Goal: Check status: Check status

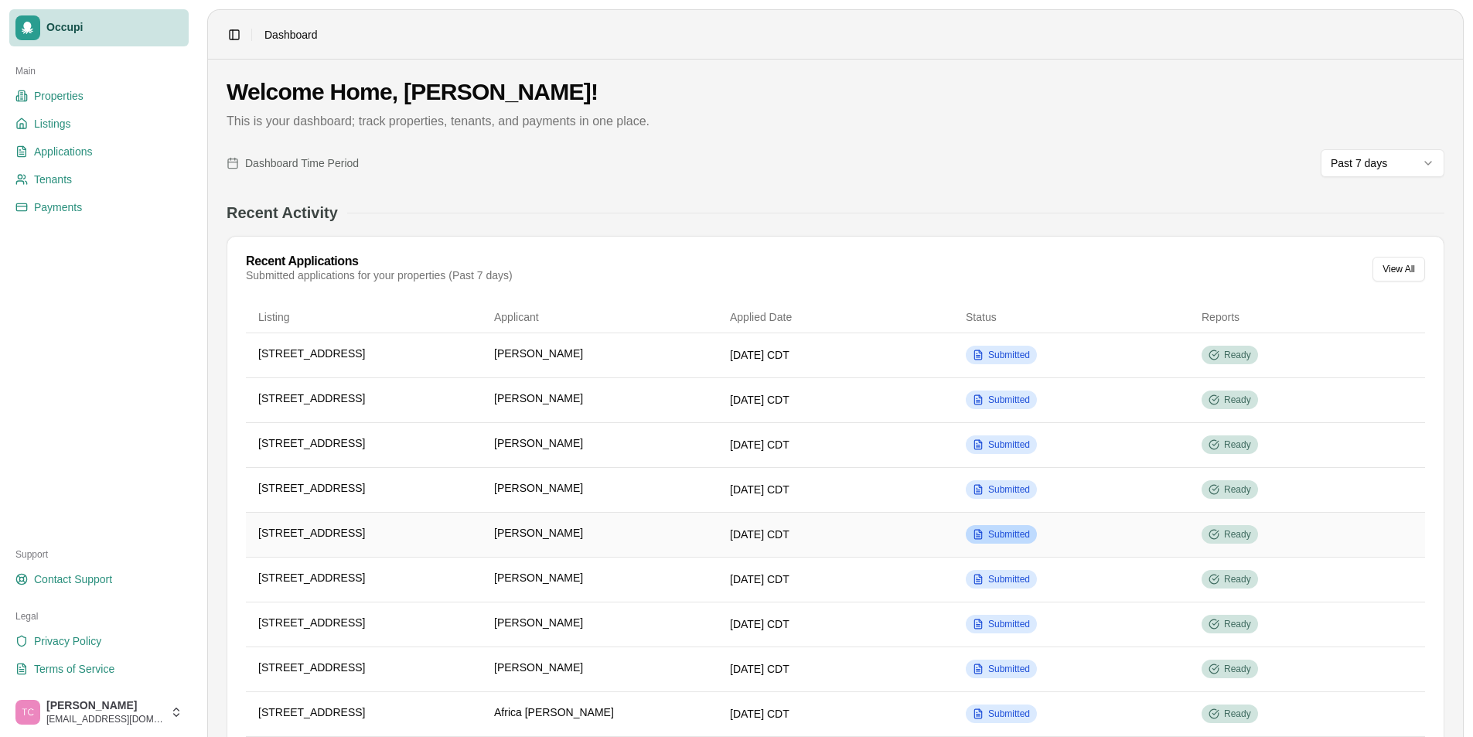
click at [996, 531] on span "Submitted" at bounding box center [1009, 534] width 42 height 12
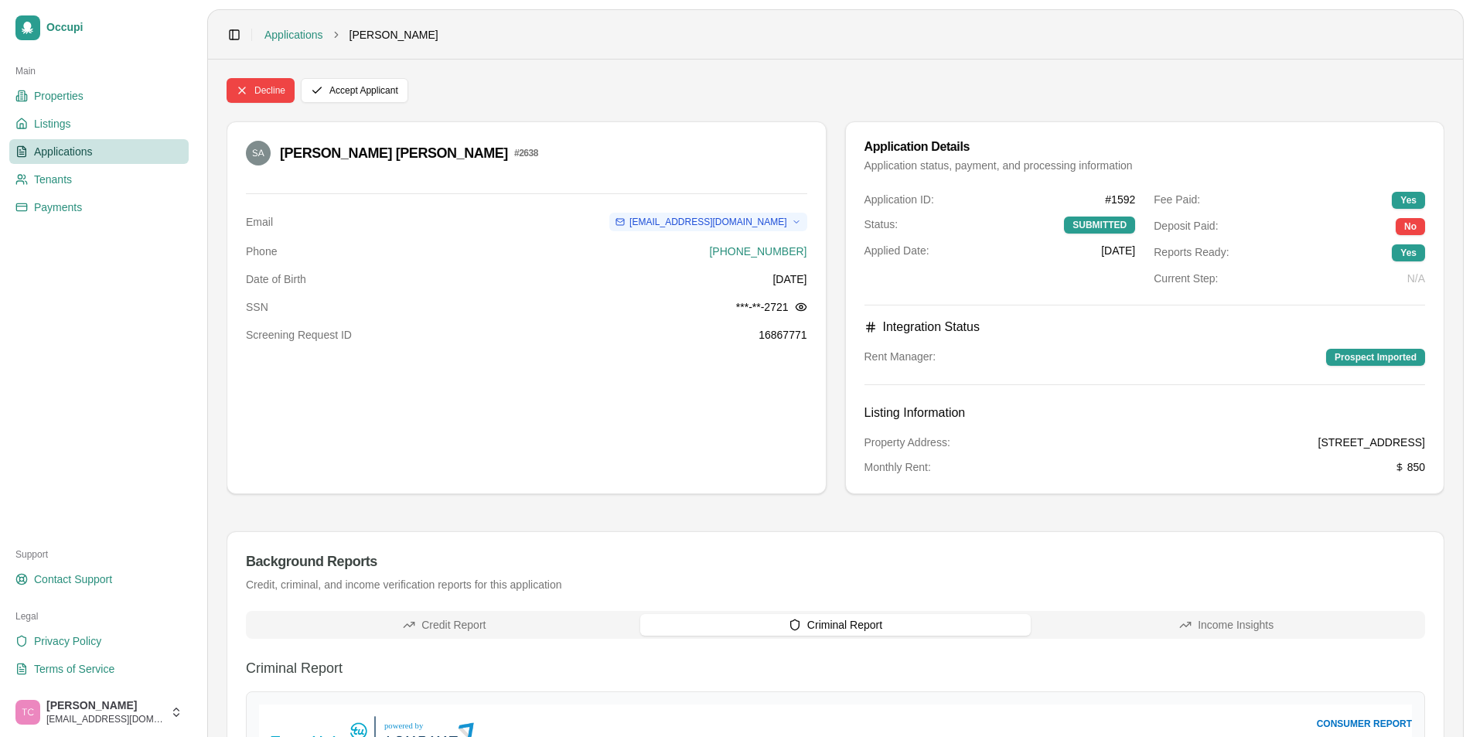
click at [822, 620] on button "Criminal Report" at bounding box center [835, 625] width 391 height 22
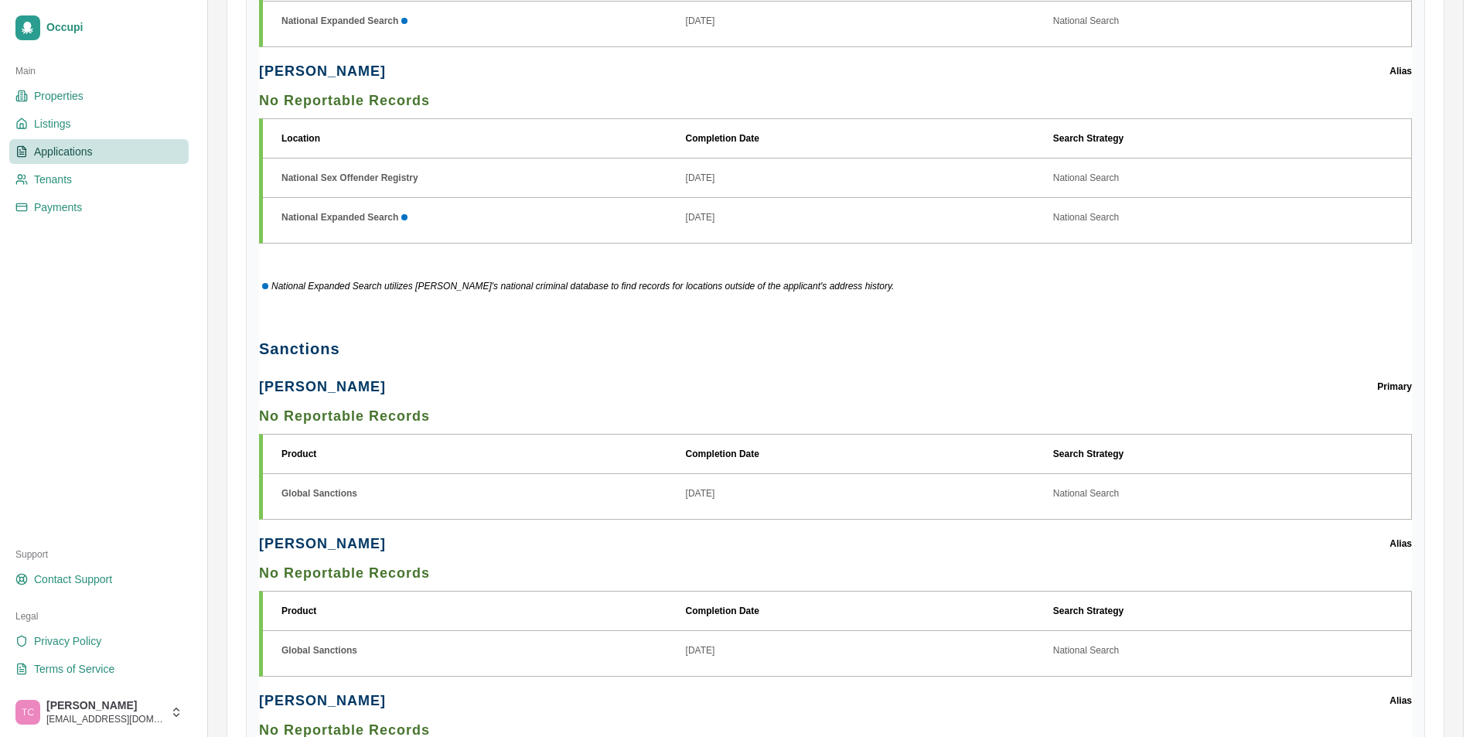
scroll to position [1547, 0]
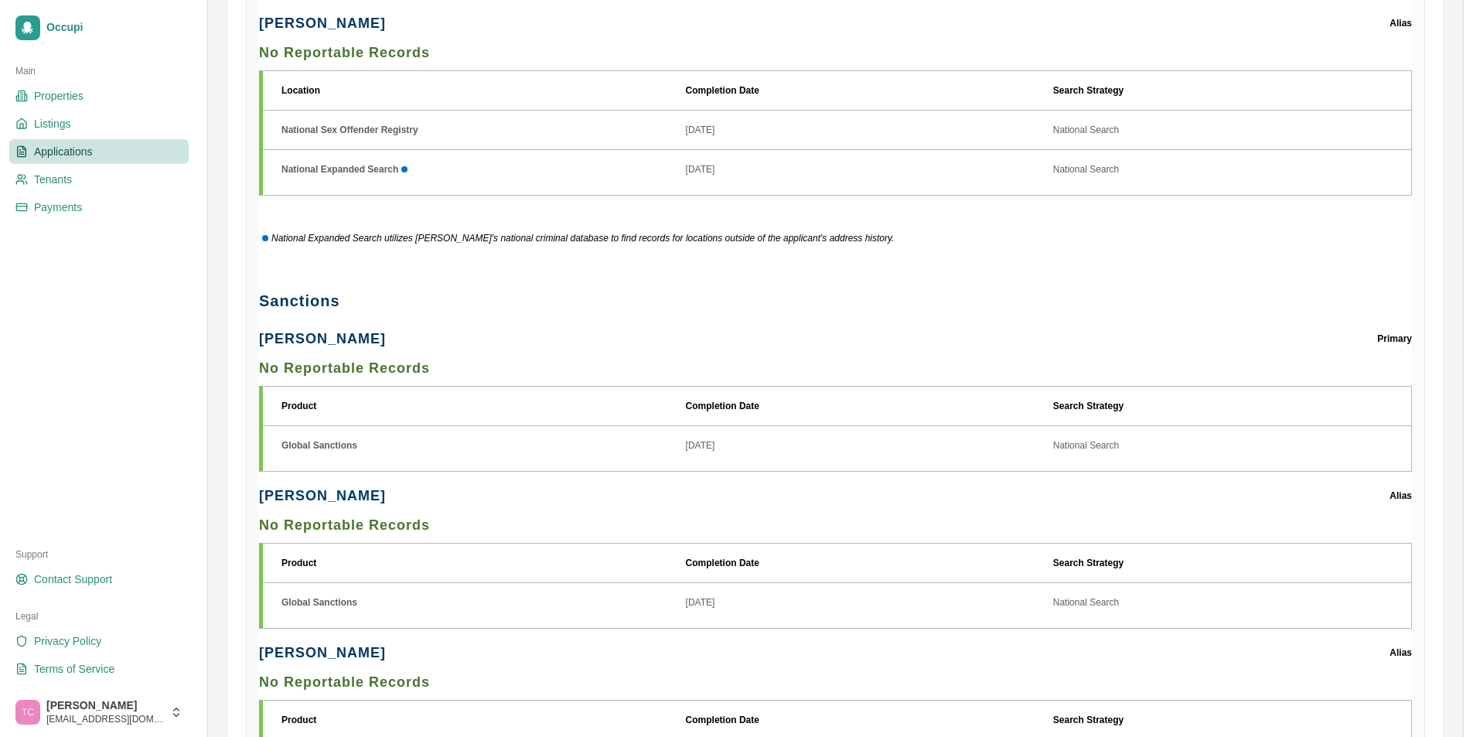
click at [72, 152] on span "Applications" at bounding box center [63, 151] width 59 height 15
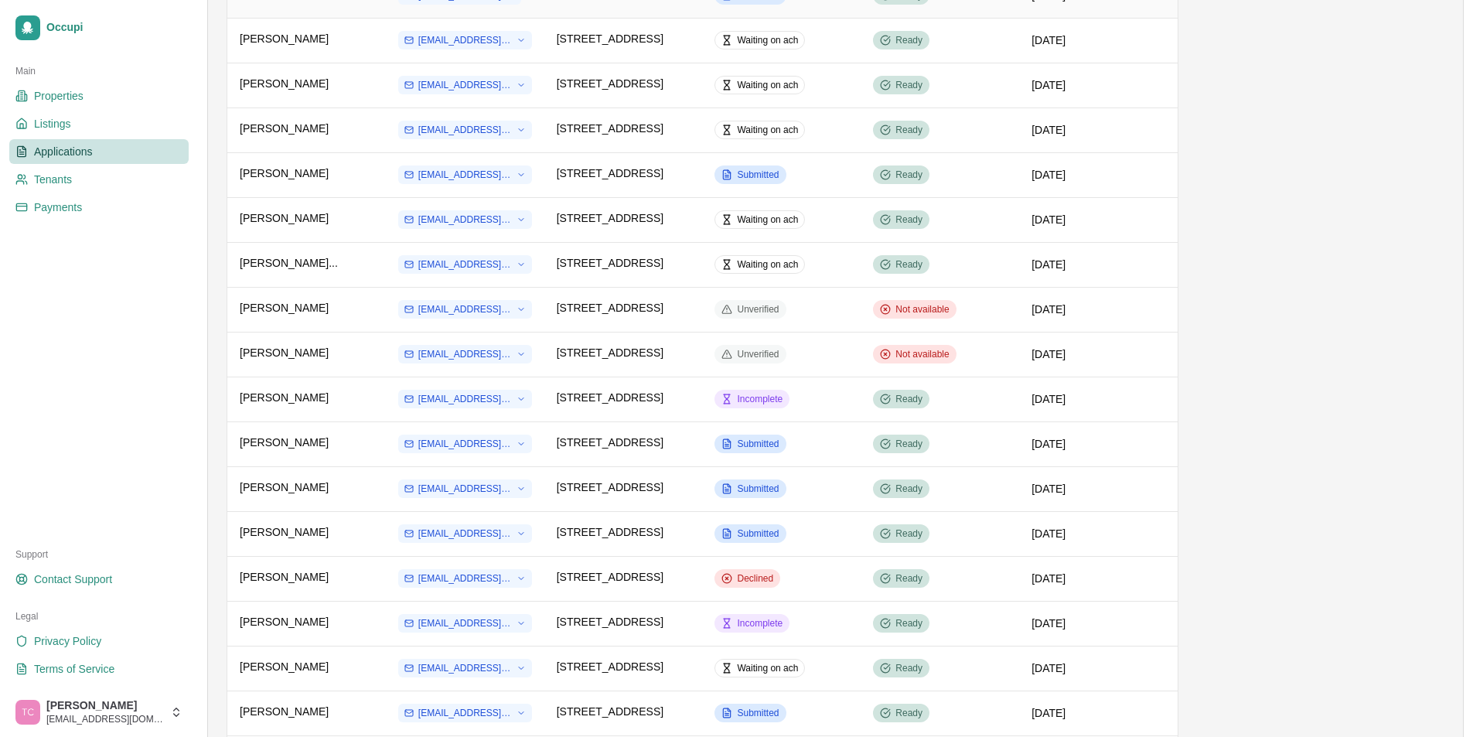
scroll to position [541, 0]
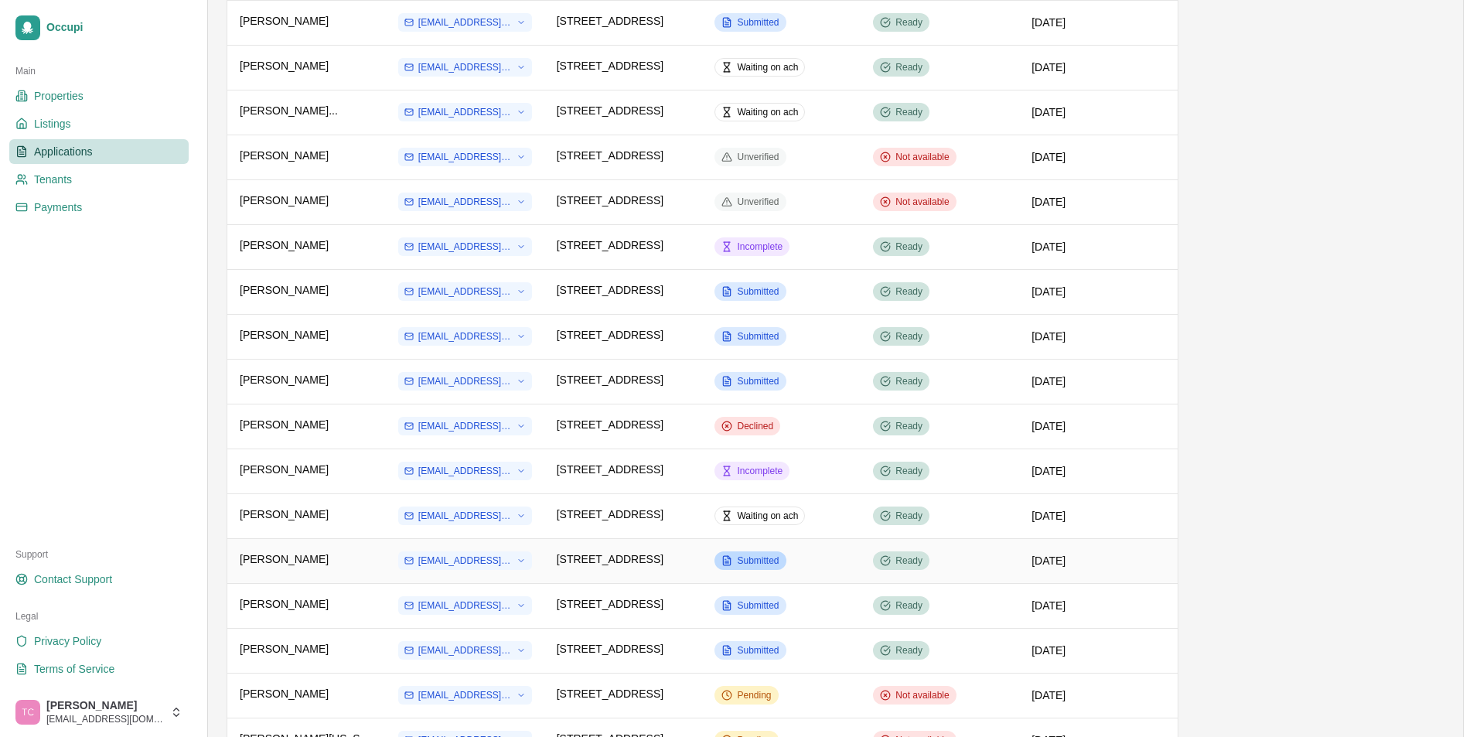
click at [770, 562] on span "Submitted" at bounding box center [758, 561] width 42 height 12
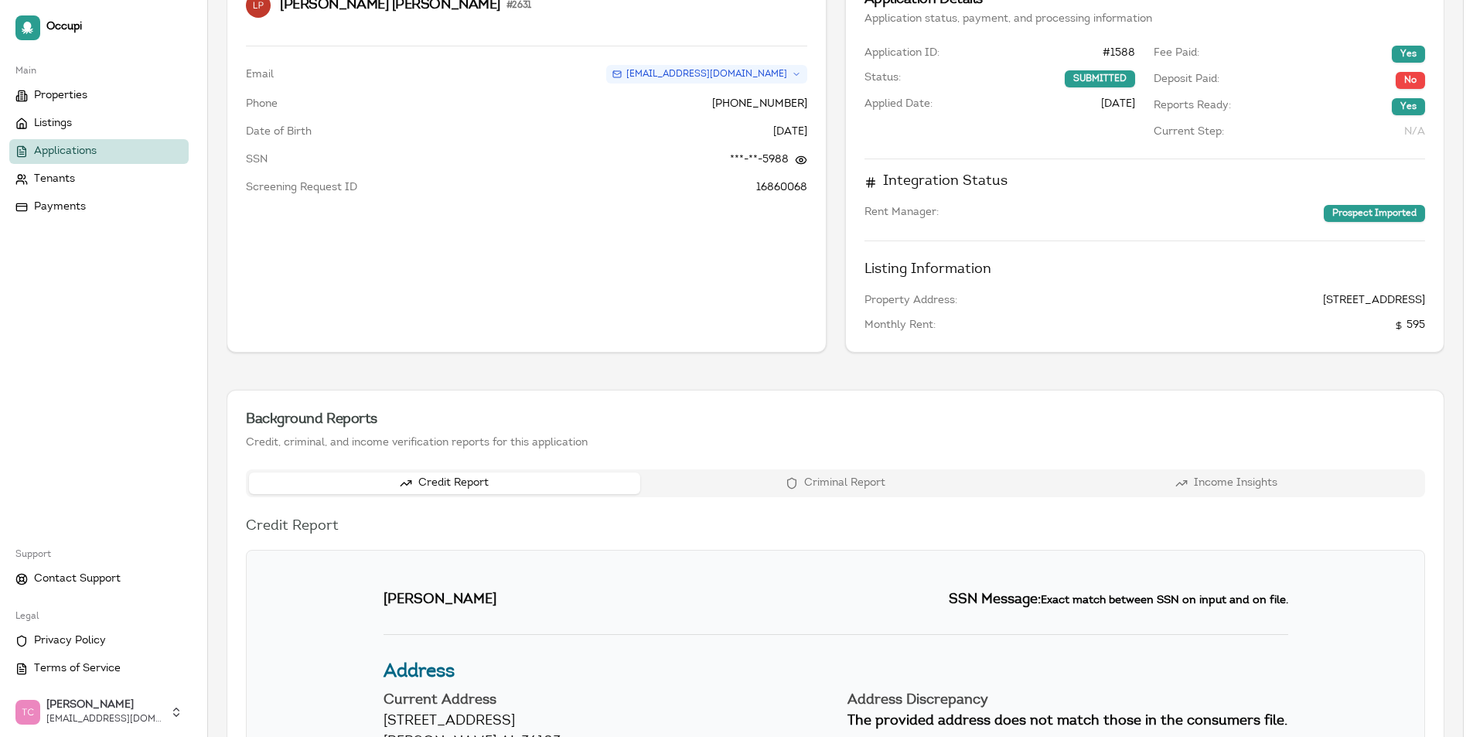
scroll to position [155, 0]
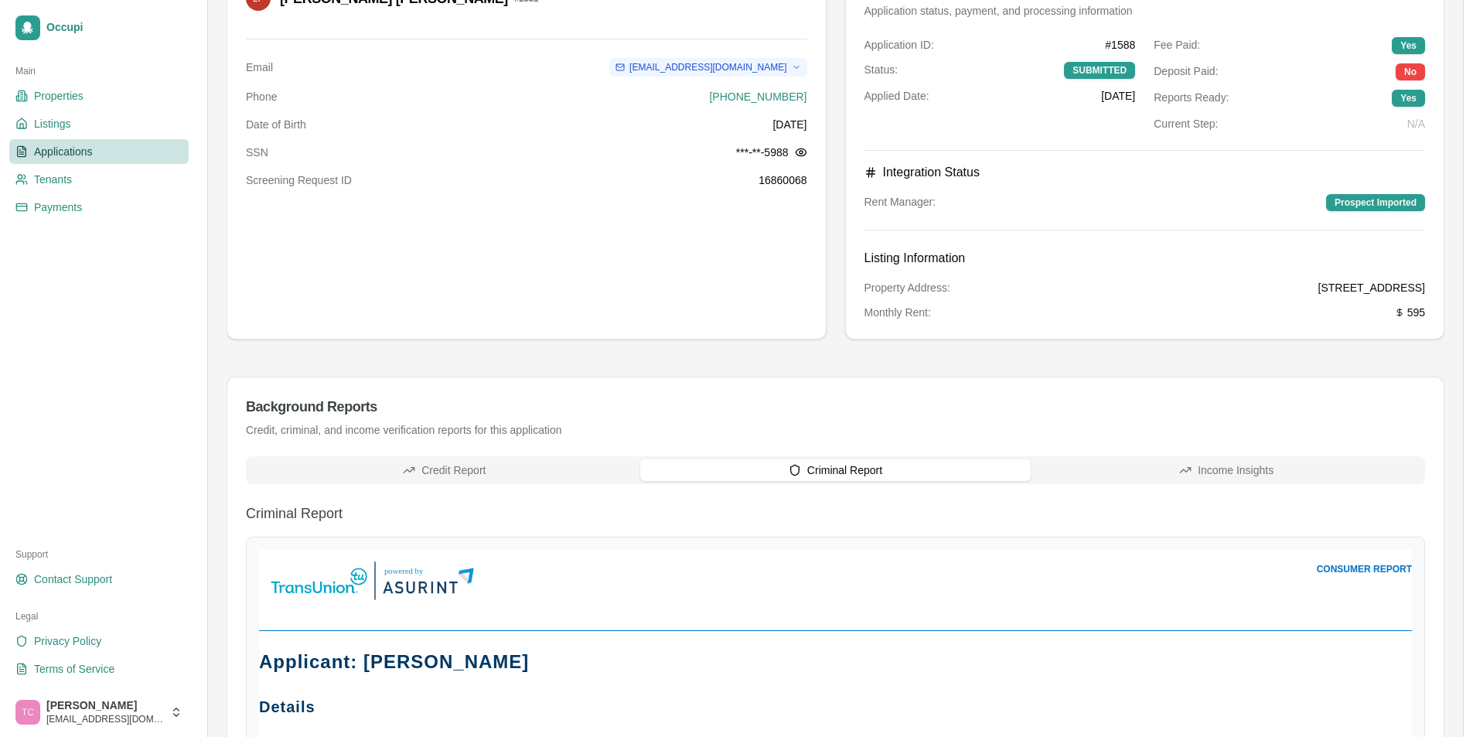
click at [882, 482] on div "Credit Report Criminal Report Income Insights" at bounding box center [835, 470] width 1179 height 28
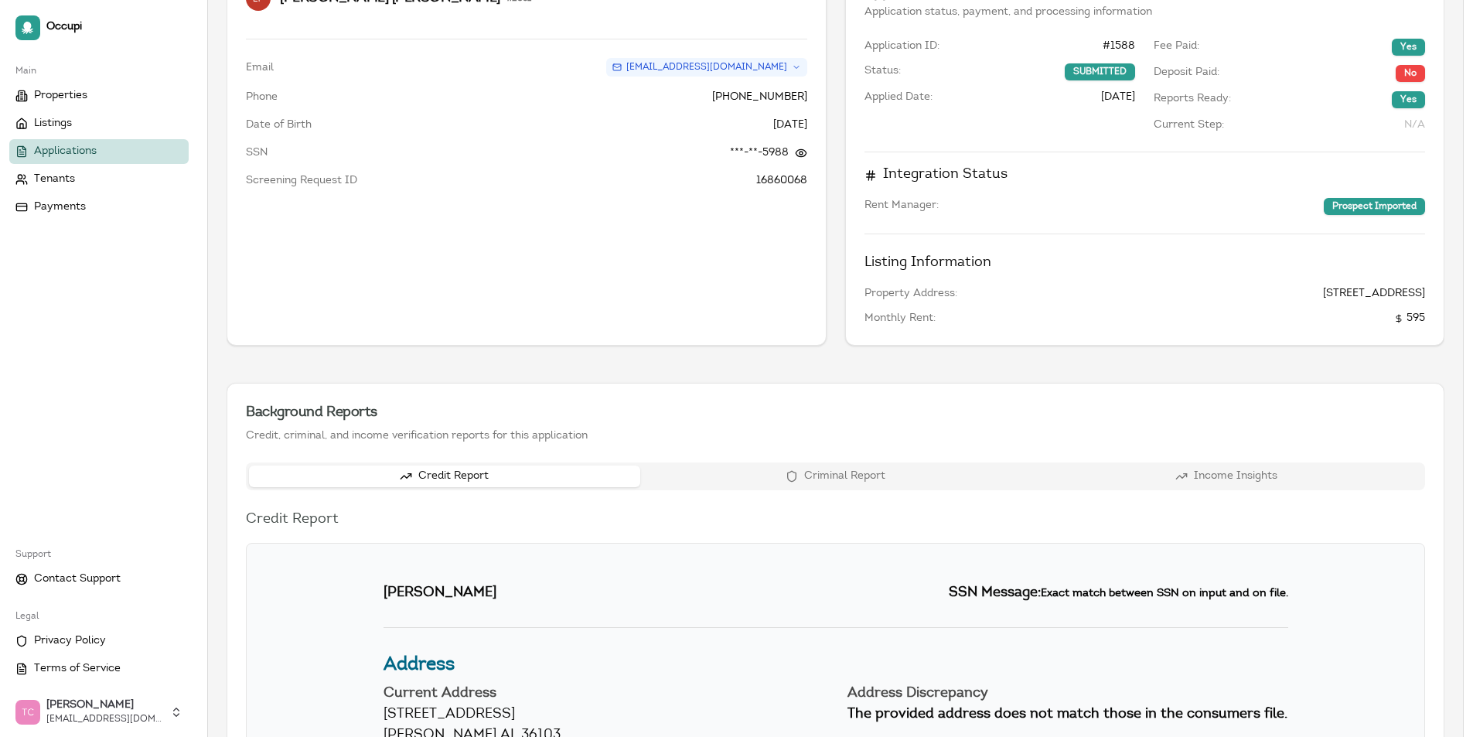
click at [524, 480] on button "Credit Report" at bounding box center [444, 477] width 391 height 22
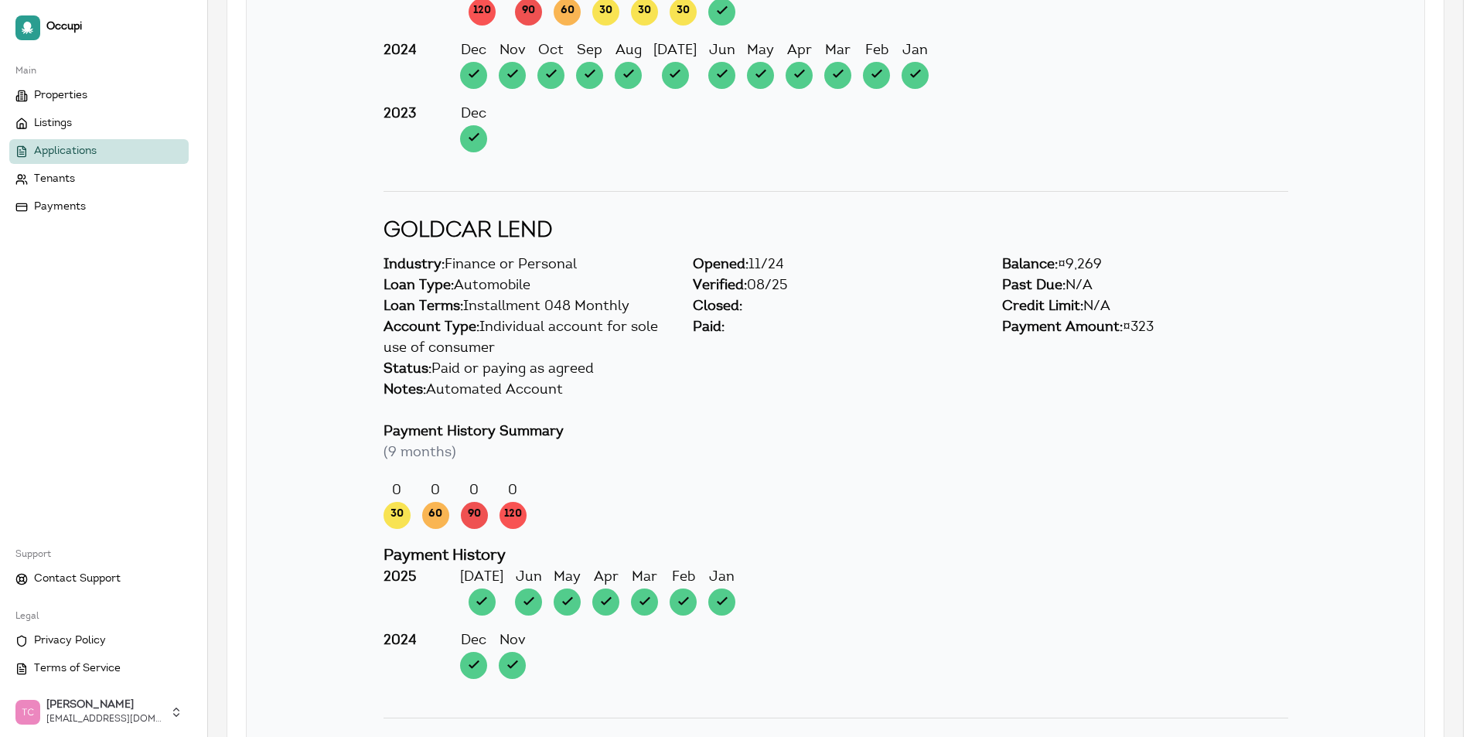
scroll to position [9049, 0]
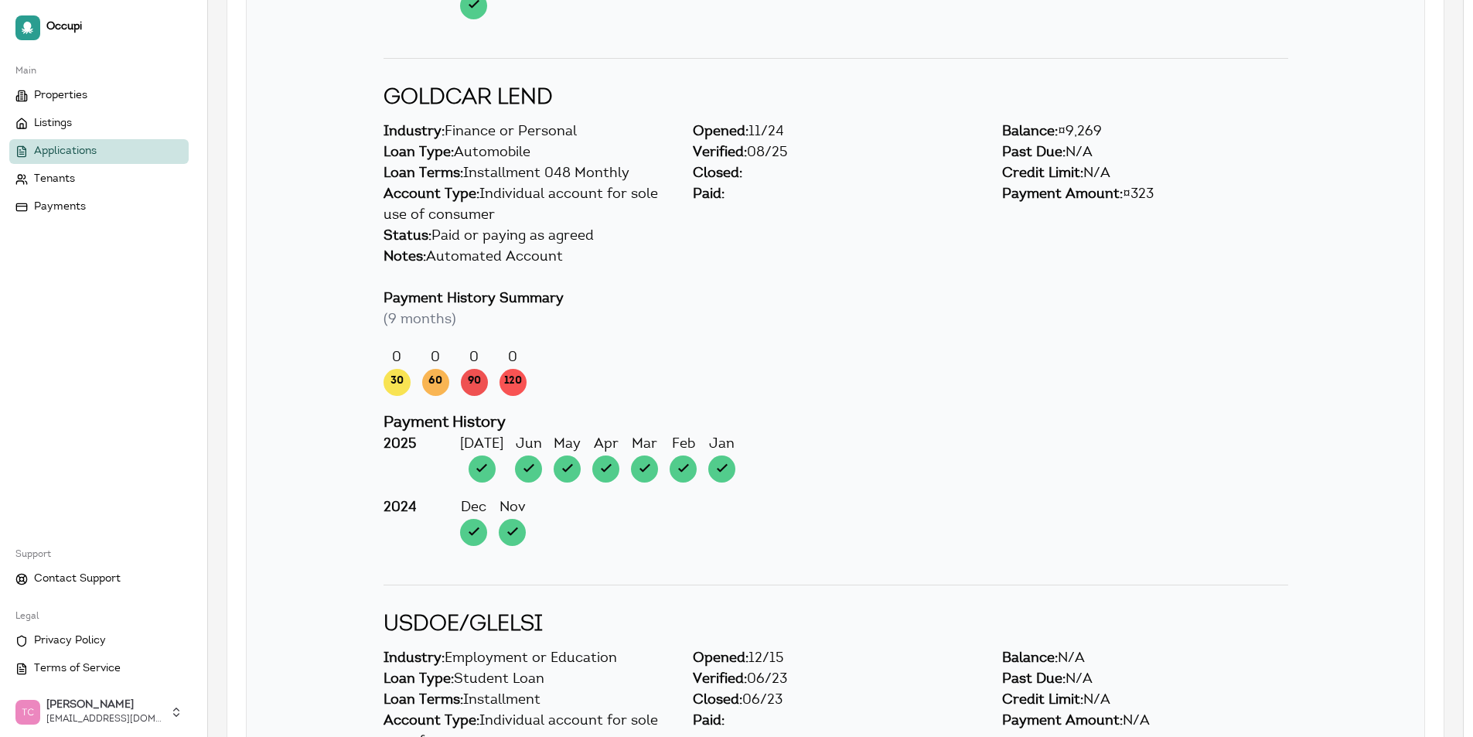
click at [90, 150] on span "Applications" at bounding box center [65, 151] width 63 height 15
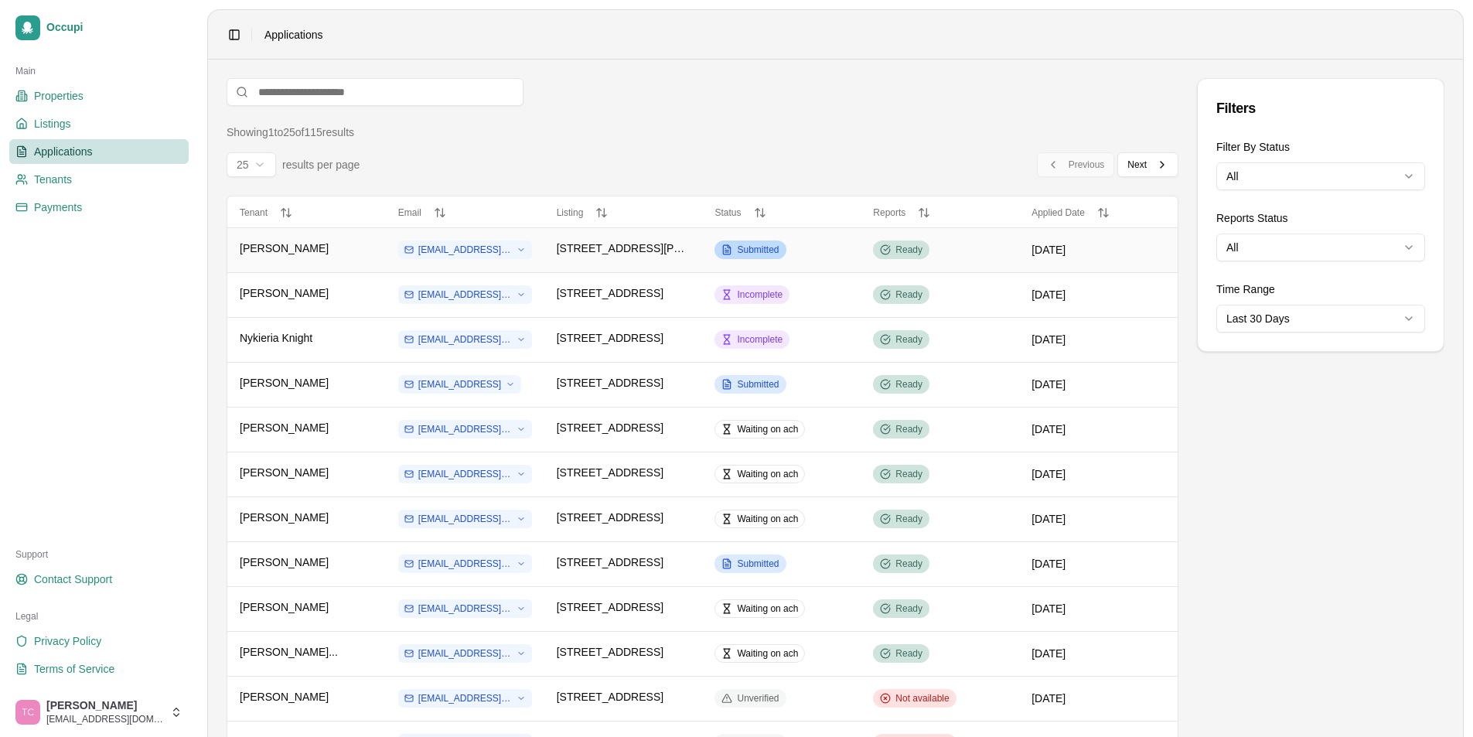
click at [770, 249] on span "Submitted" at bounding box center [758, 250] width 42 height 12
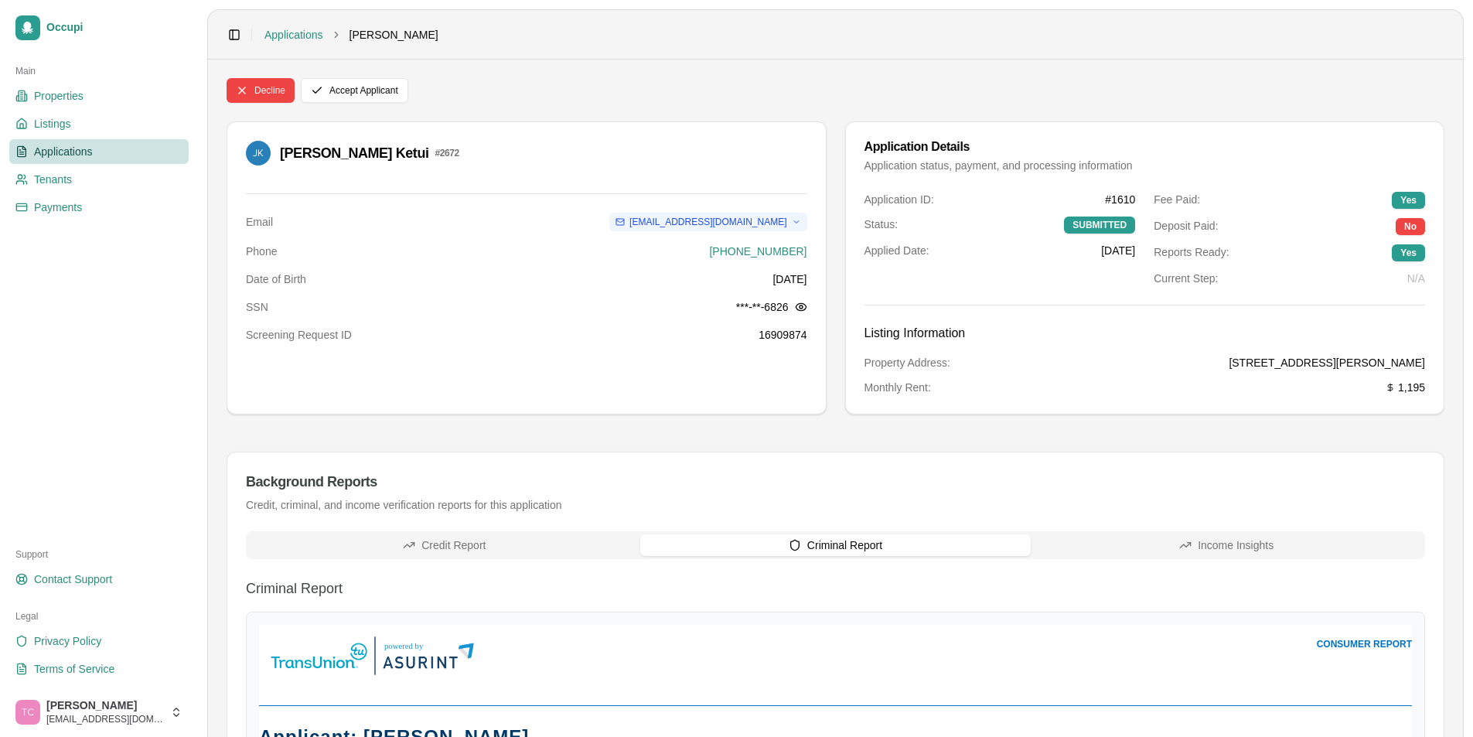
click at [835, 544] on button "Criminal Report" at bounding box center [835, 545] width 391 height 22
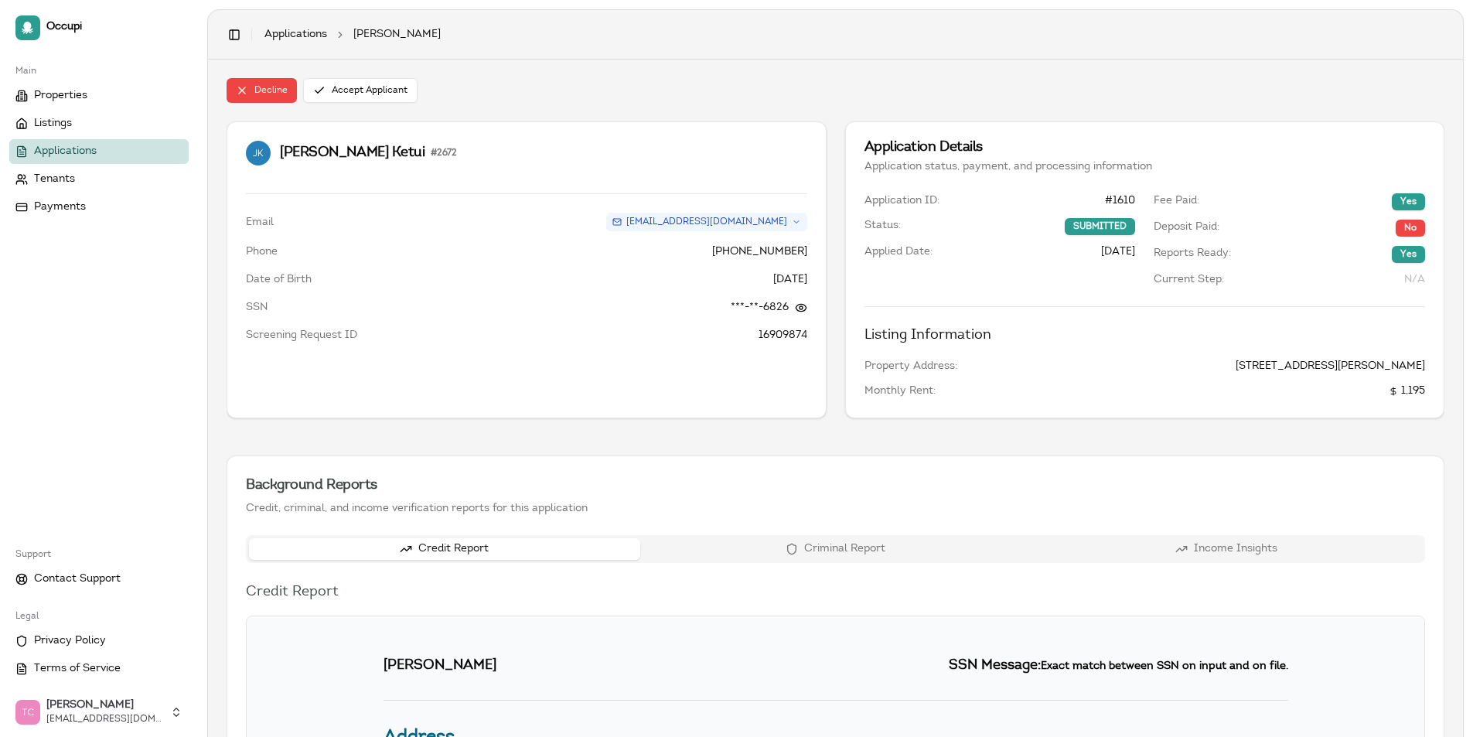
click at [513, 544] on button "Credit Report" at bounding box center [444, 549] width 391 height 22
click at [477, 309] on div "SSN ***-**-6826" at bounding box center [527, 307] width 562 height 15
click at [804, 306] on button at bounding box center [801, 308] width 12 height 12
click at [58, 150] on span "Applications" at bounding box center [65, 151] width 63 height 15
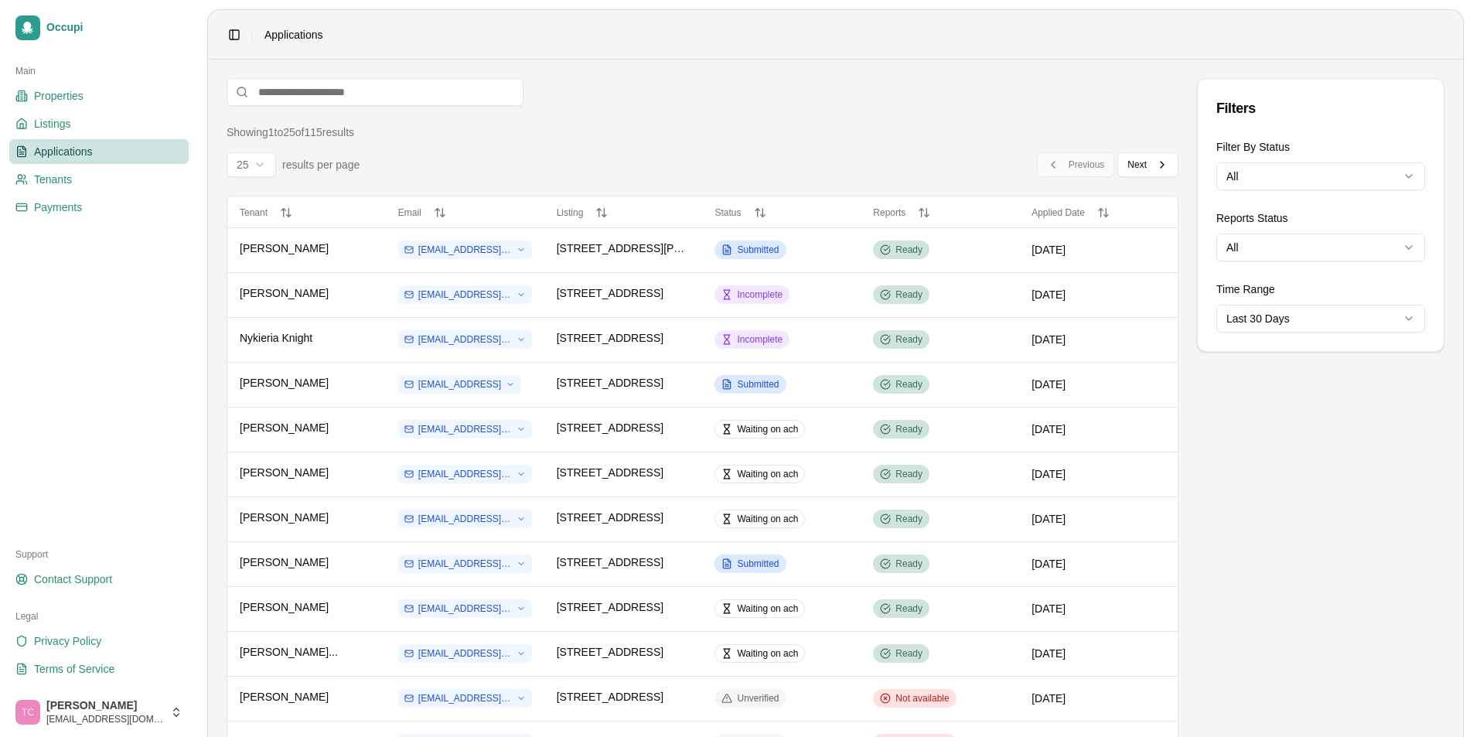
click at [1312, 179] on html "Occupi Main Properties Listings Applications Tenants Payments Support Contact S…" at bounding box center [736, 368] width 1473 height 737
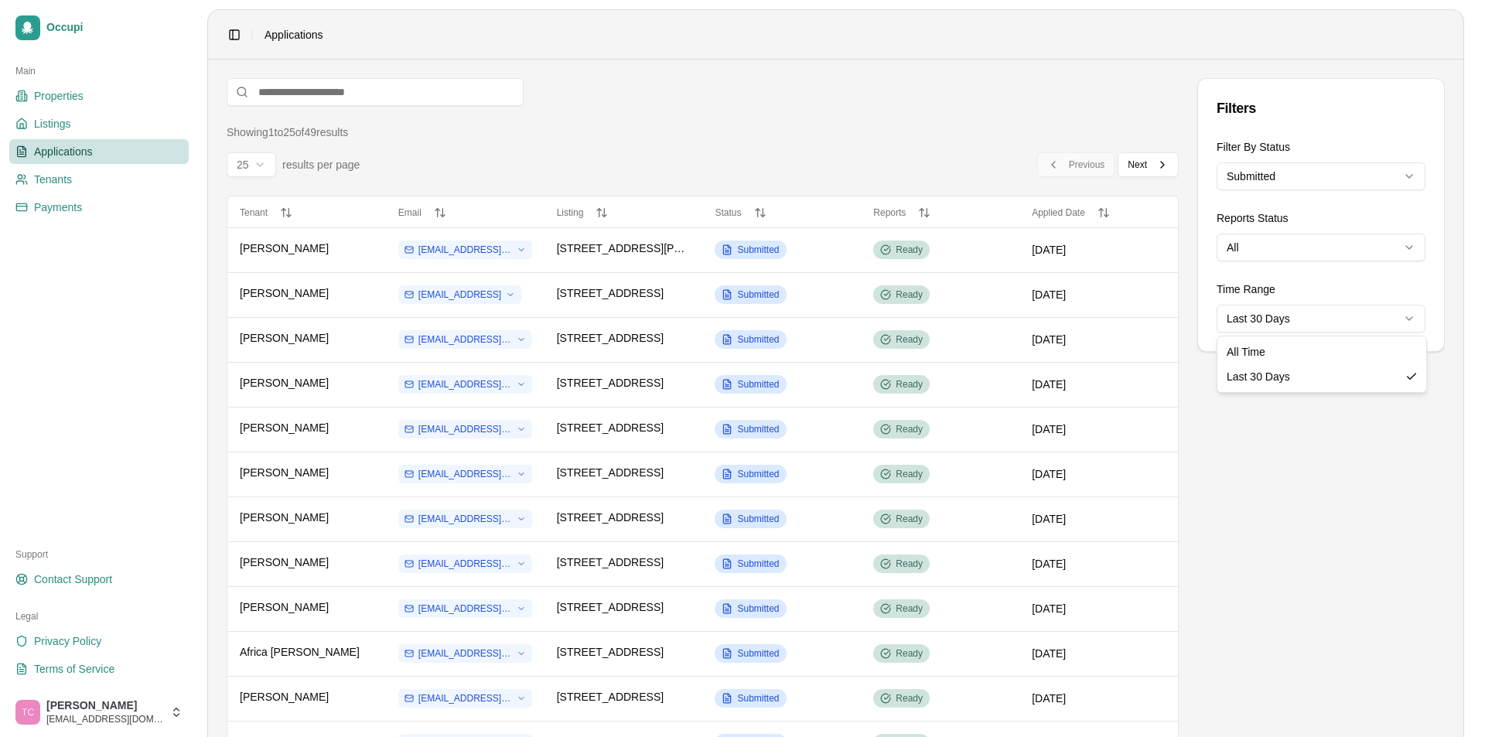
click at [1295, 322] on html "Occupi Main Properties Listings Applications Tenants Payments Support Contact S…" at bounding box center [742, 368] width 1485 height 737
click at [1300, 182] on html "Occupi Main Properties Listings Applications Tenants Payments Support Contact S…" at bounding box center [736, 368] width 1473 height 737
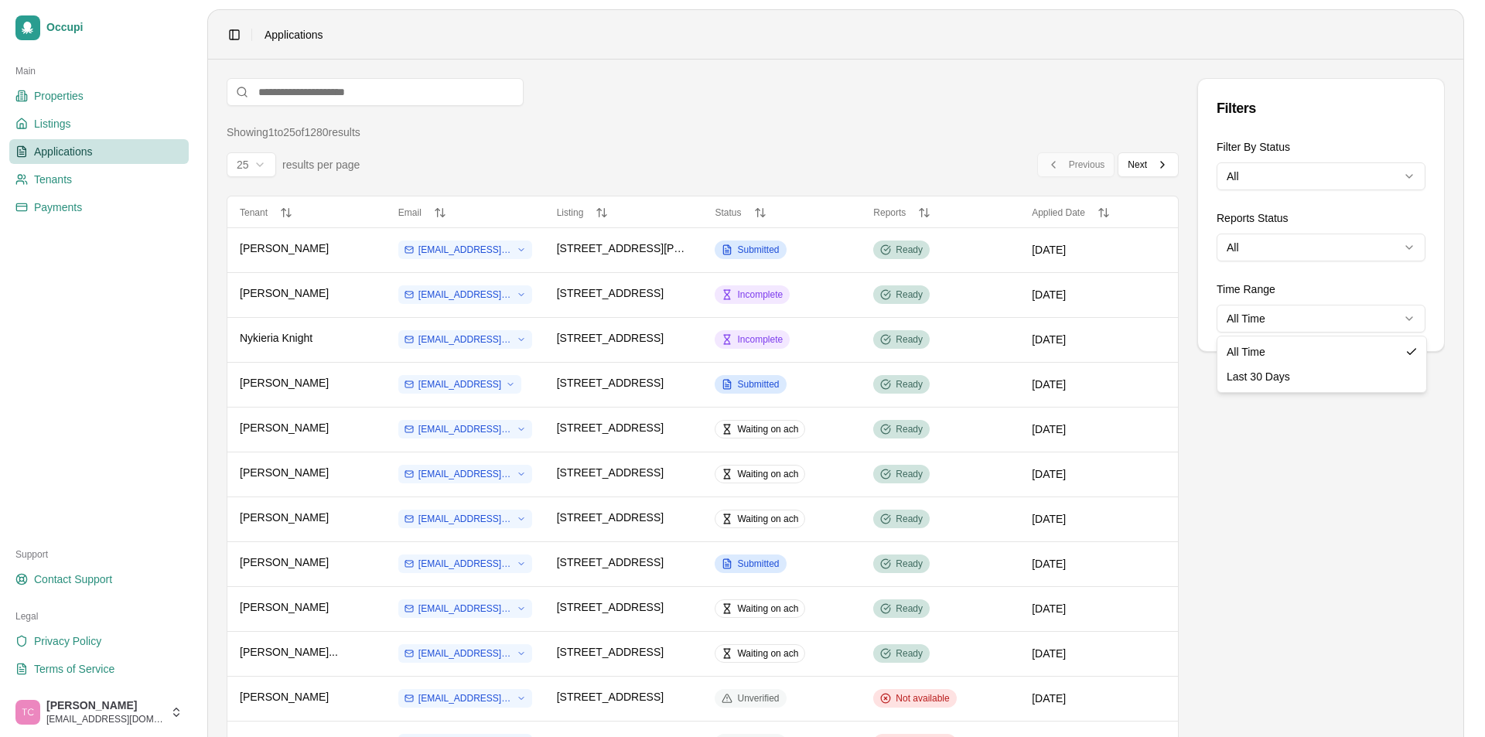
click at [1311, 317] on html "Occupi Main Properties Listings Applications Tenants Payments Support Contact S…" at bounding box center [742, 368] width 1485 height 737
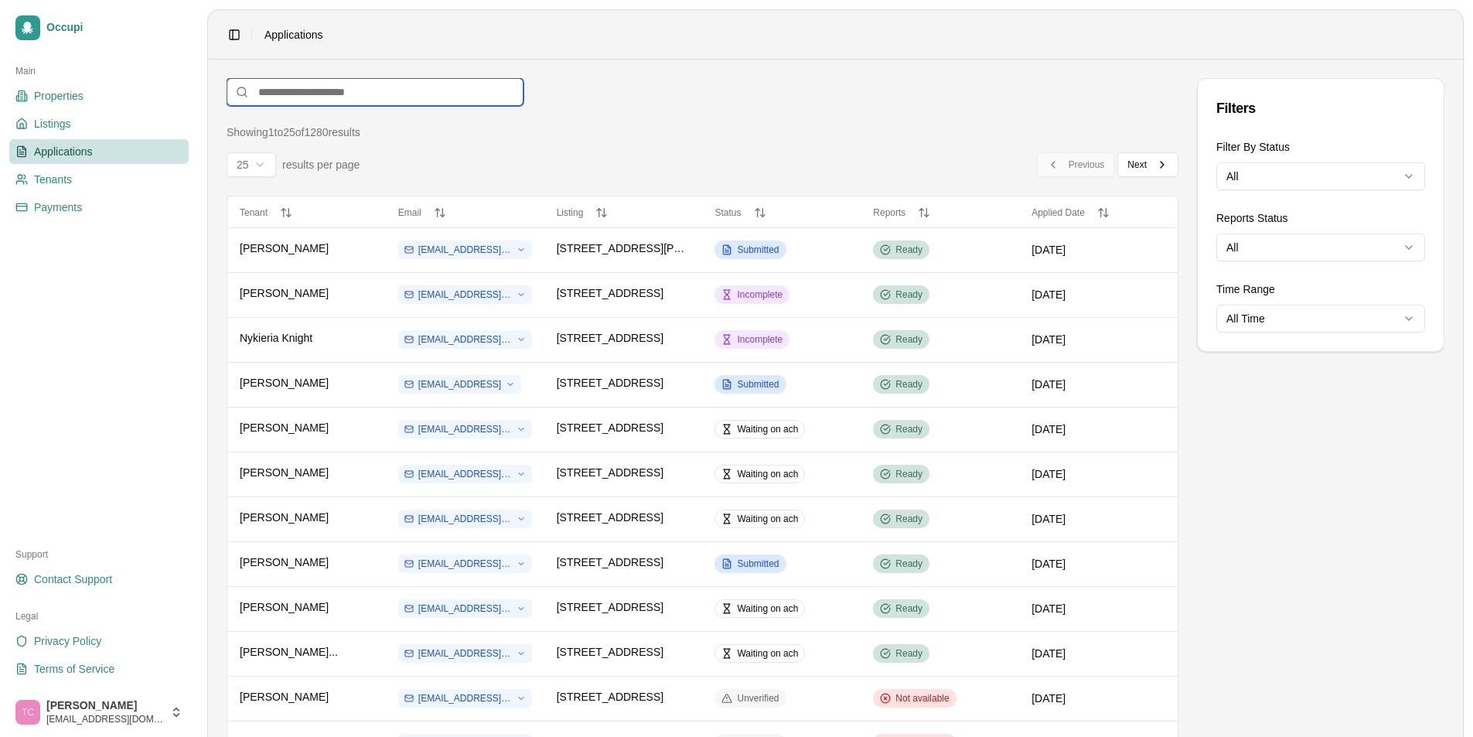
click at [316, 101] on input at bounding box center [375, 92] width 297 height 28
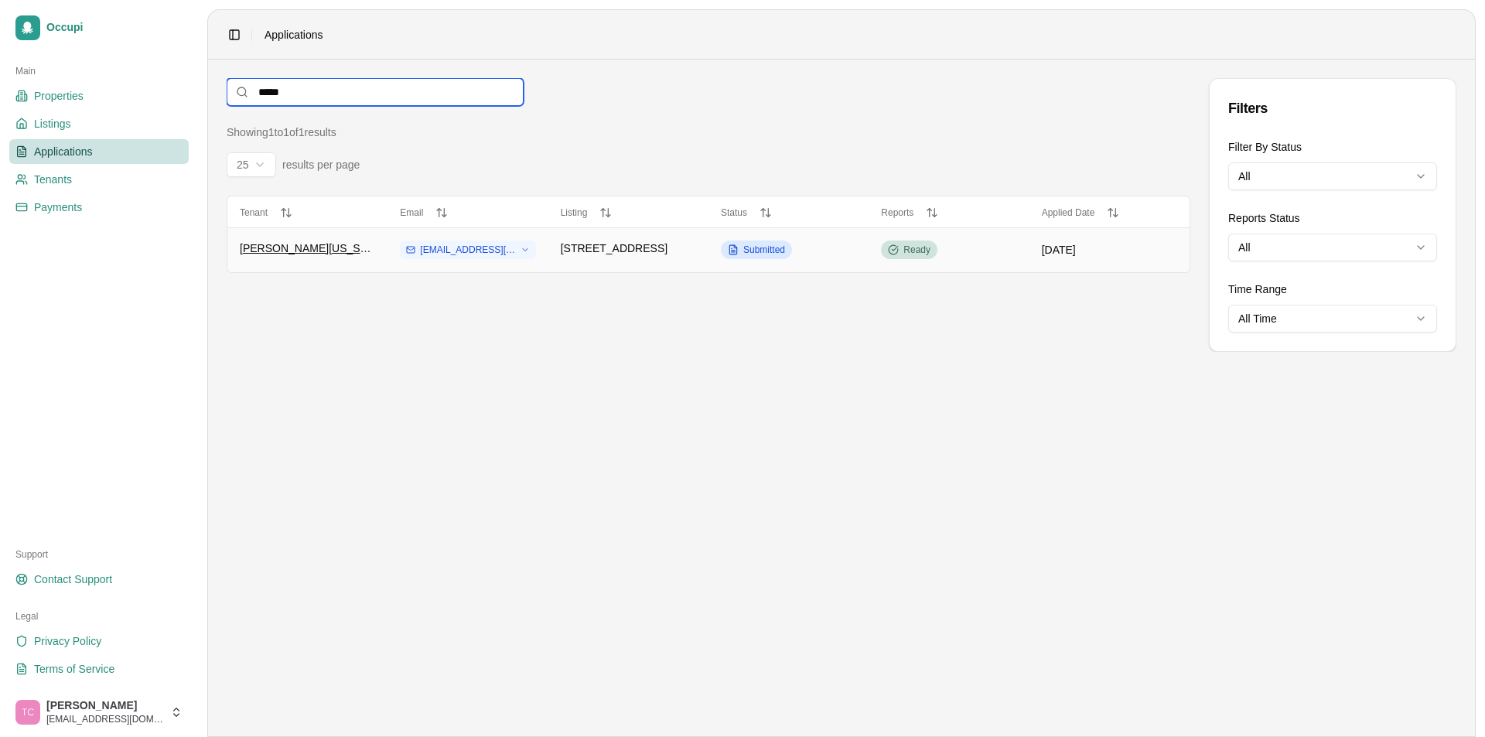
type input "*****"
click at [302, 251] on span "[PERSON_NAME][US_STATE]" at bounding box center [307, 248] width 135 height 15
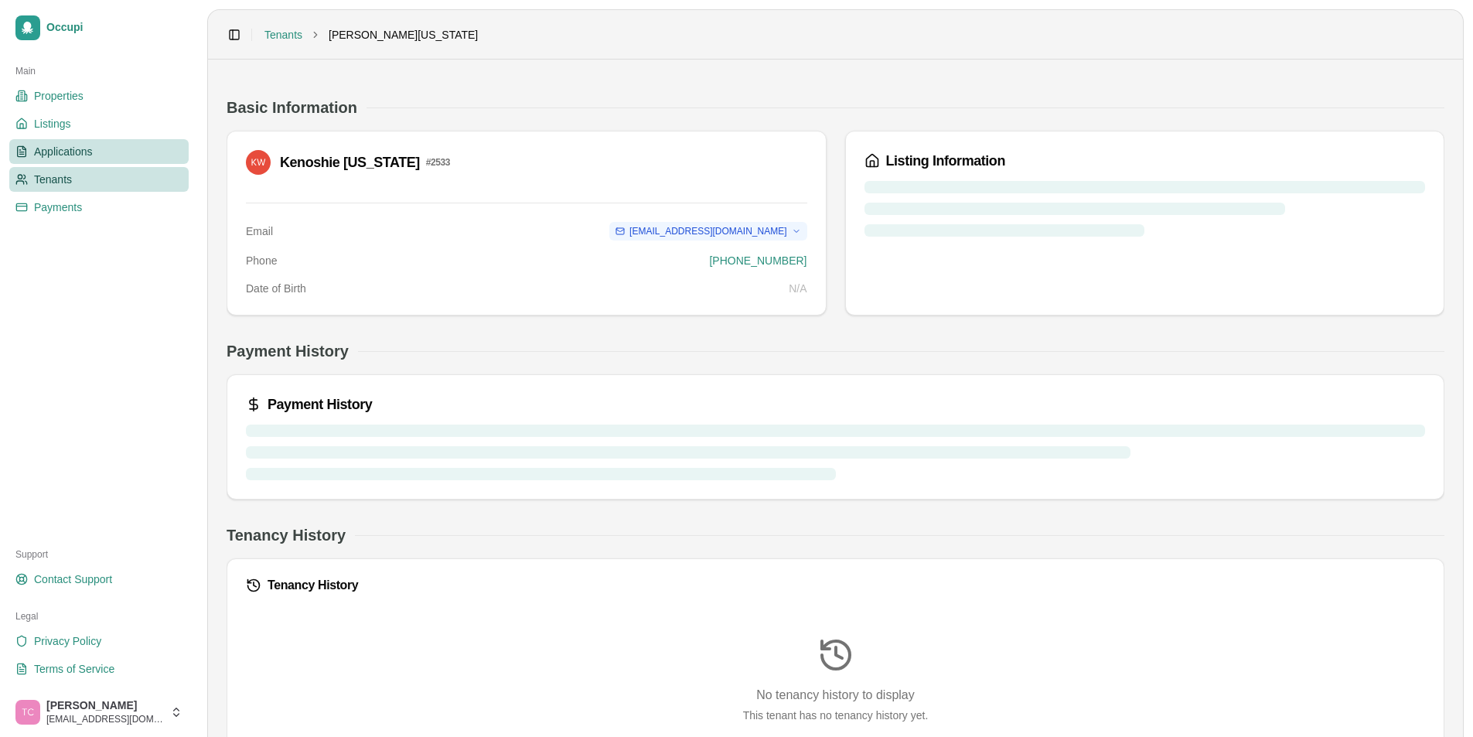
click at [60, 159] on span "Applications" at bounding box center [63, 151] width 59 height 15
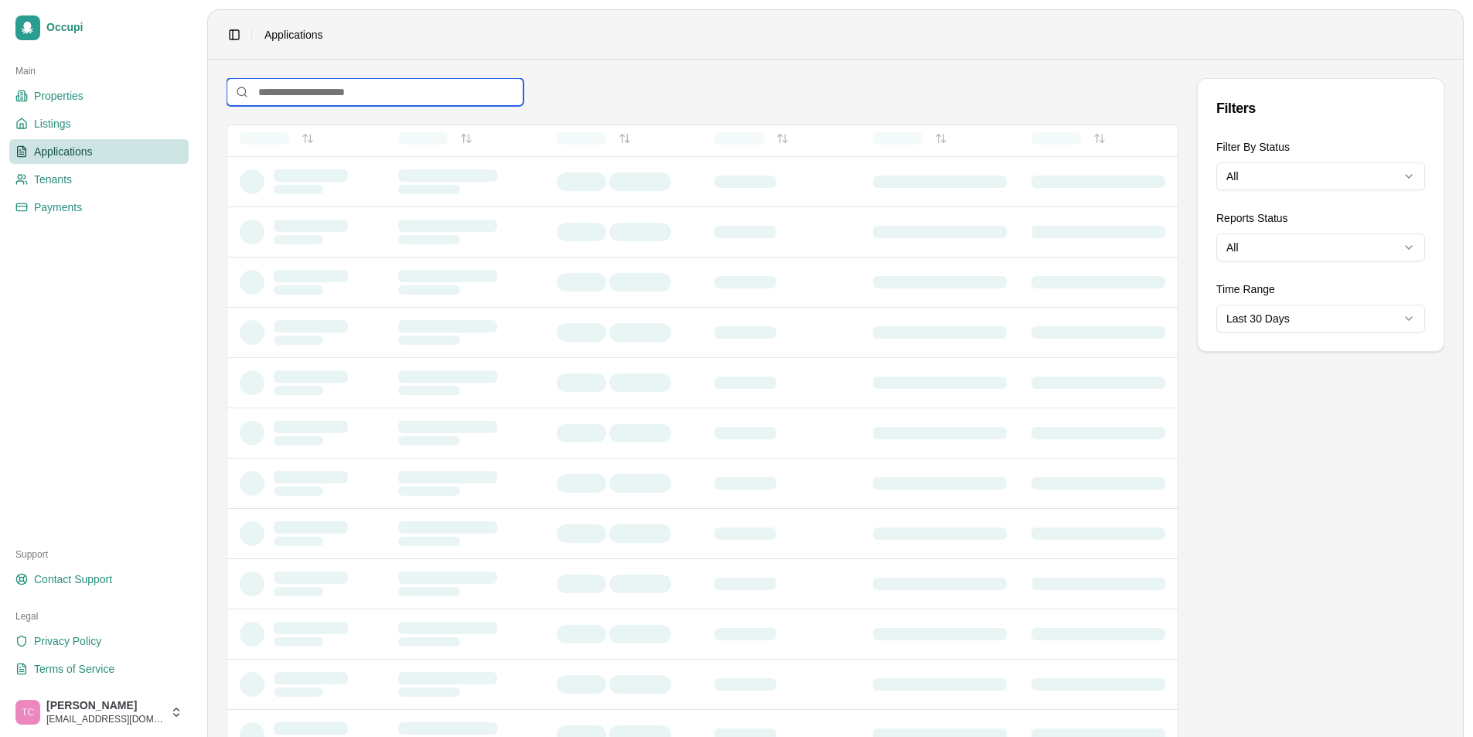
click at [329, 97] on input at bounding box center [375, 92] width 297 height 28
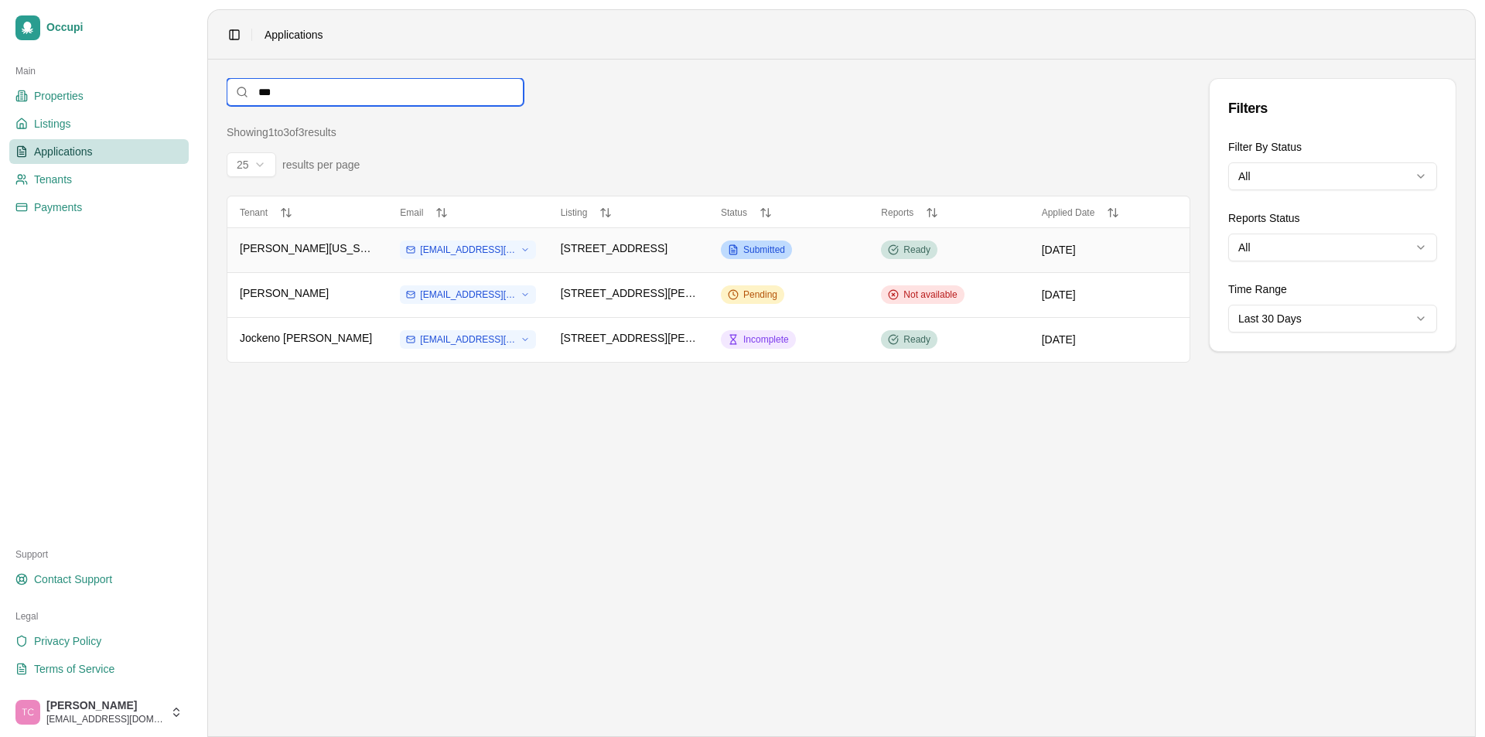
type input "***"
click at [759, 247] on span "Submitted" at bounding box center [764, 250] width 42 height 12
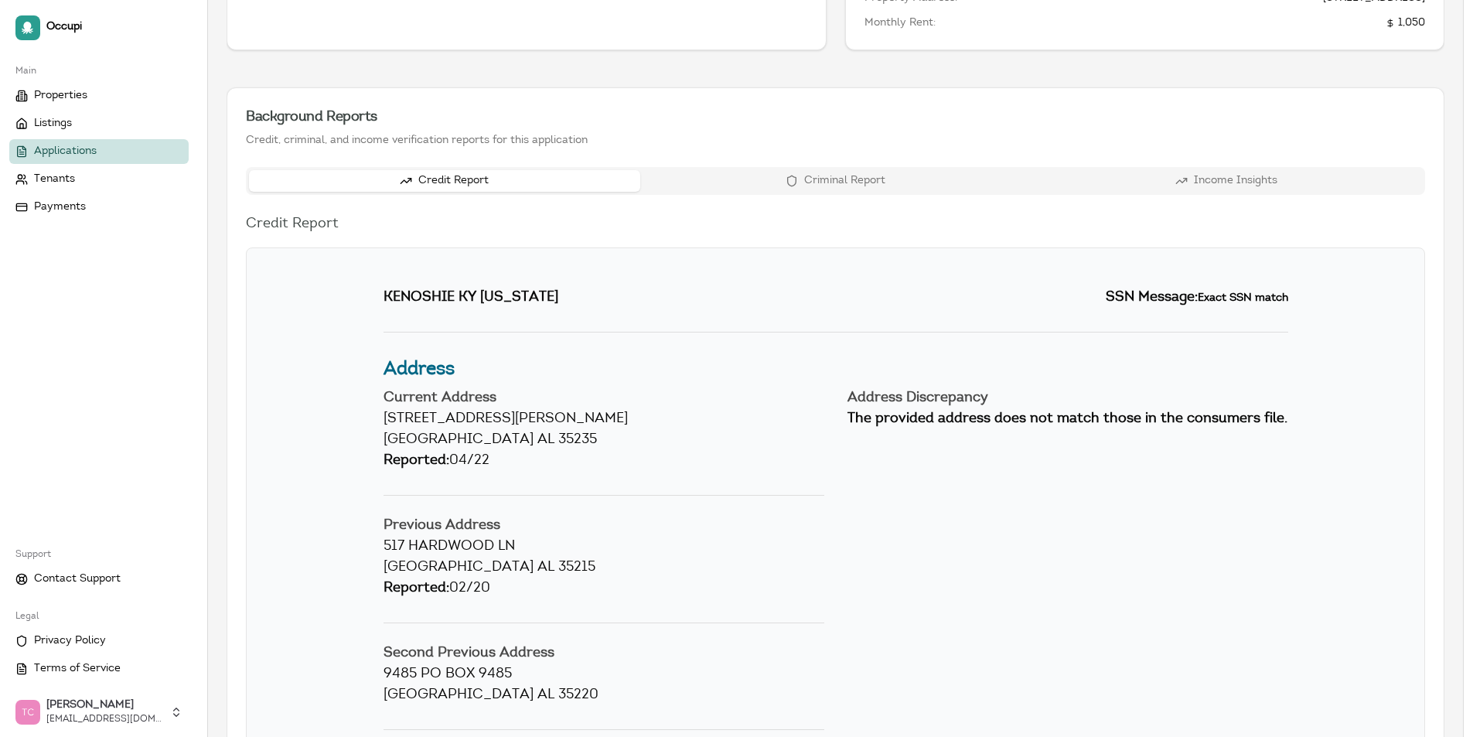
scroll to position [464, 0]
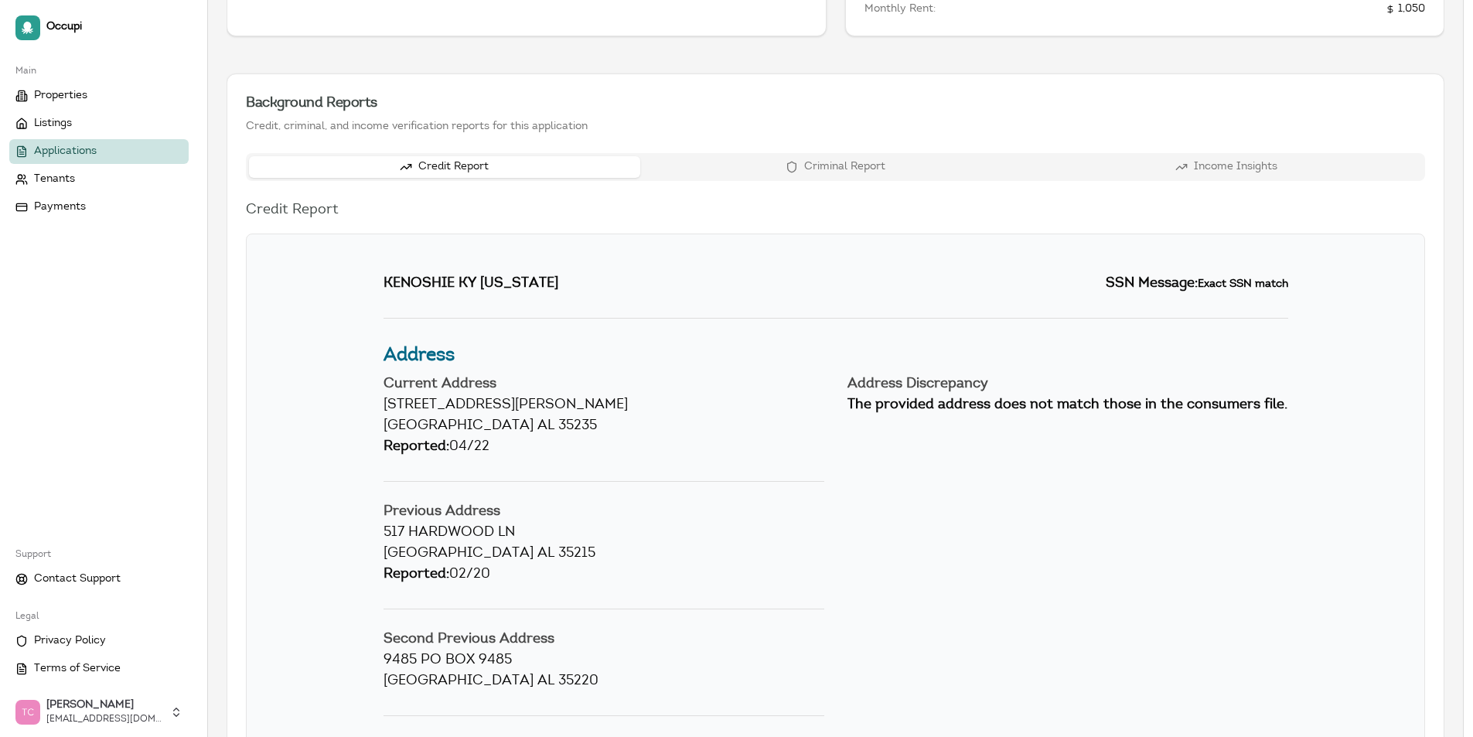
click at [73, 149] on span "Applications" at bounding box center [65, 151] width 63 height 15
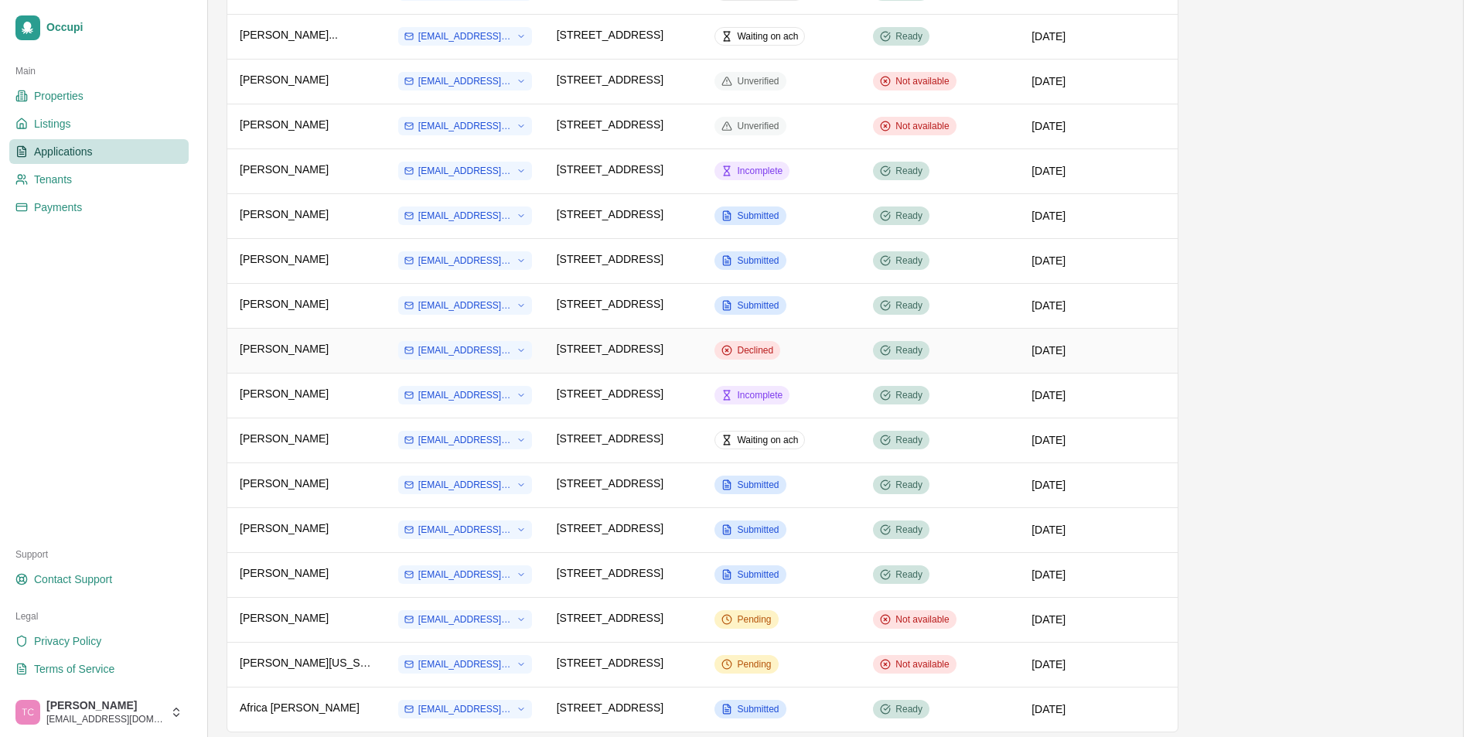
scroll to position [619, 0]
click at [752, 527] on span "Submitted" at bounding box center [758, 528] width 42 height 12
